Goal: Task Accomplishment & Management: Use online tool/utility

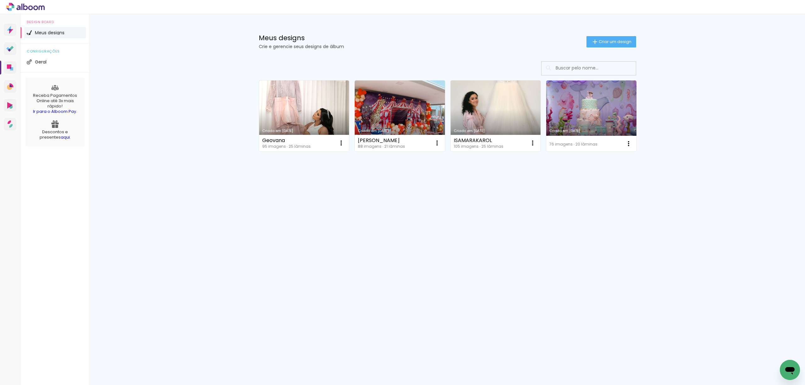
click at [606, 68] on input at bounding box center [597, 68] width 90 height 13
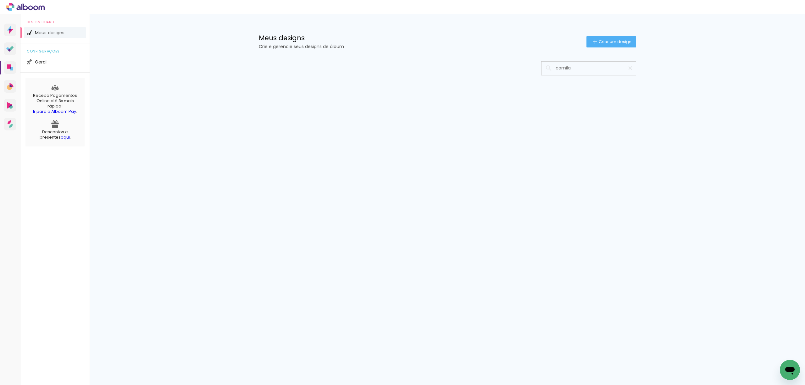
type input "camila"
type paper-input "camila"
click at [600, 118] on div "Mais álbuns" at bounding box center [447, 94] width 409 height 79
click at [630, 70] on iron-icon at bounding box center [630, 68] width 6 height 6
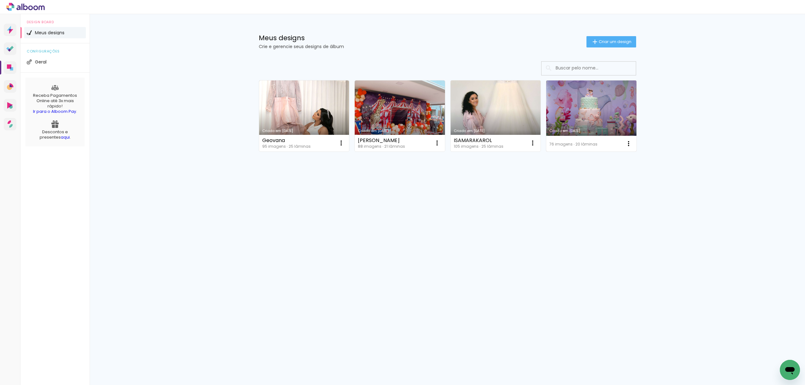
click at [596, 112] on link "Criado em 04/06/24" at bounding box center [591, 115] width 90 height 71
click at [788, 366] on icon "Abrir janela de mensagens" at bounding box center [789, 369] width 11 height 11
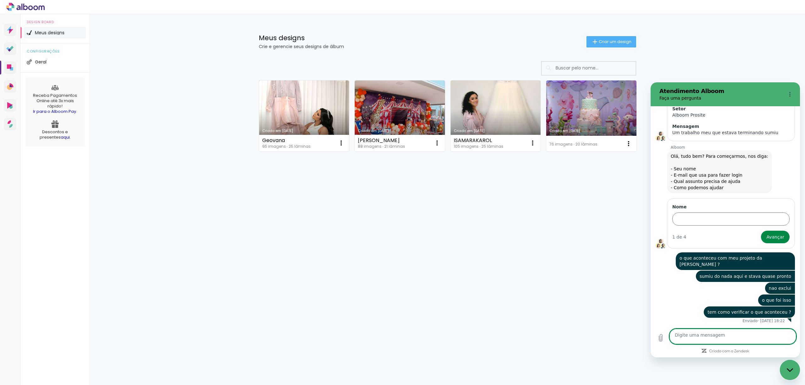
scroll to position [426, 0]
click at [790, 370] on icon "Fechar janela de mensagens" at bounding box center [789, 370] width 7 height 4
type textarea "x"
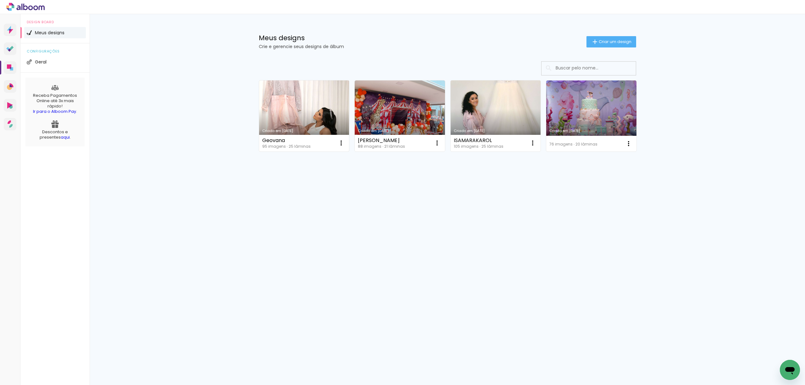
click at [278, 109] on link "Criado em 06/09/25" at bounding box center [304, 115] width 90 height 71
